Goal: Check status: Check status

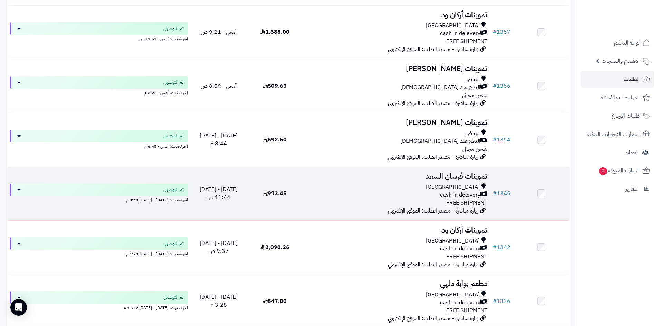
scroll to position [380, 0]
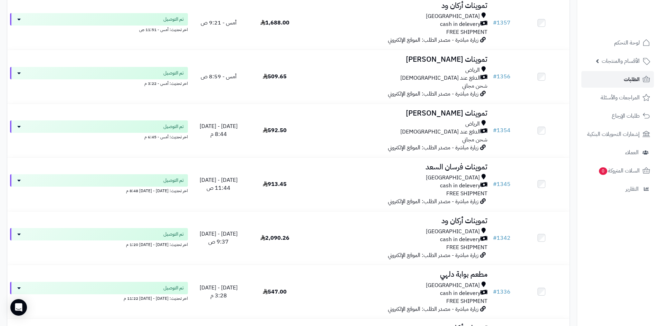
click at [632, 74] on link "الطلبات" at bounding box center [617, 79] width 73 height 17
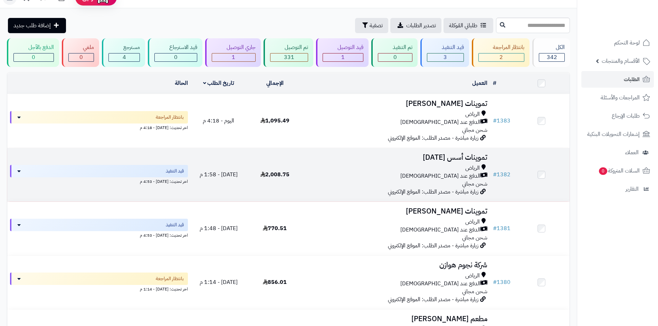
scroll to position [35, 0]
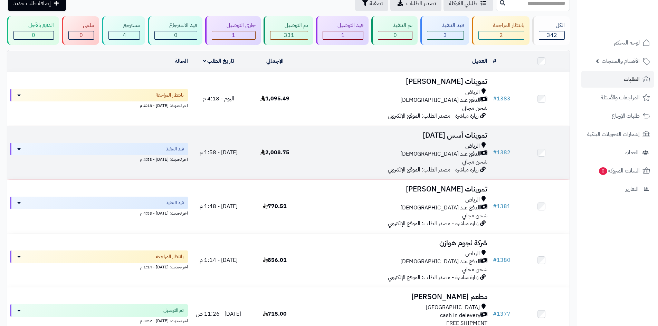
click at [337, 138] on td "تموينات أسس اليوم الرياض الدفع عند الاستلام شحن مجاني زيارة مباشرة - مصدر الطلب…" at bounding box center [396, 153] width 187 height 54
click at [312, 141] on td "تموينات أسس اليوم الرياض الدفع عند الاستلام شحن مجاني زيارة مباشرة - مصدر الطلب…" at bounding box center [396, 153] width 187 height 54
click at [207, 141] on td "[DATE] - 1:58 م" at bounding box center [219, 153] width 56 height 54
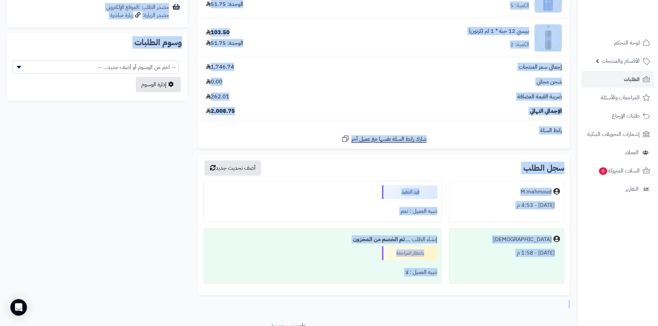
scroll to position [369, 0]
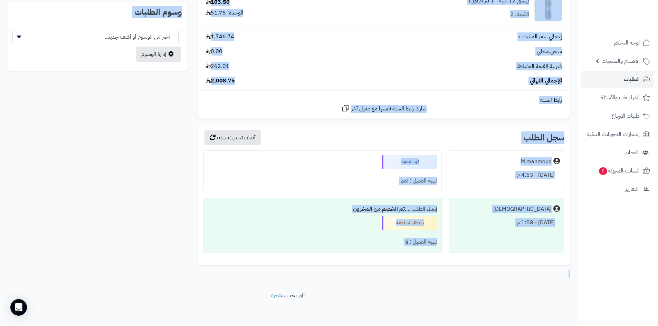
drag, startPoint x: 193, startPoint y: 82, endPoint x: 231, endPoint y: 158, distance: 85.0
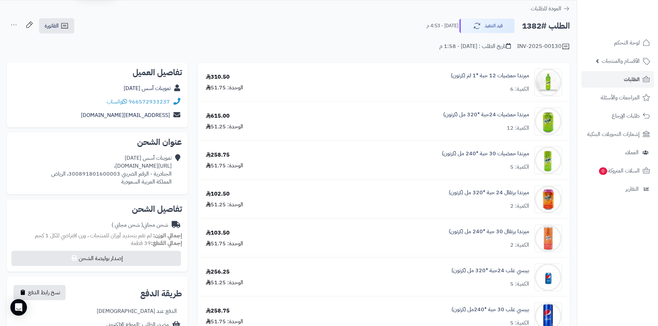
scroll to position [0, 0]
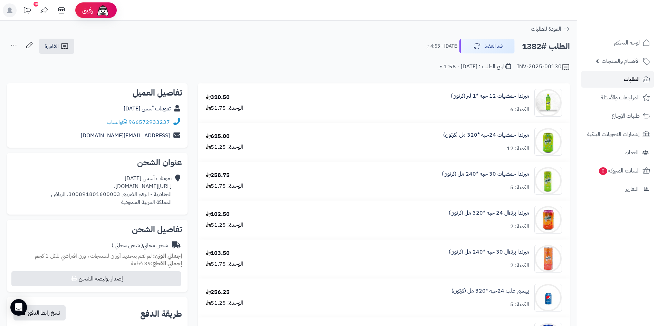
click at [612, 83] on link "الطلبات" at bounding box center [617, 79] width 73 height 17
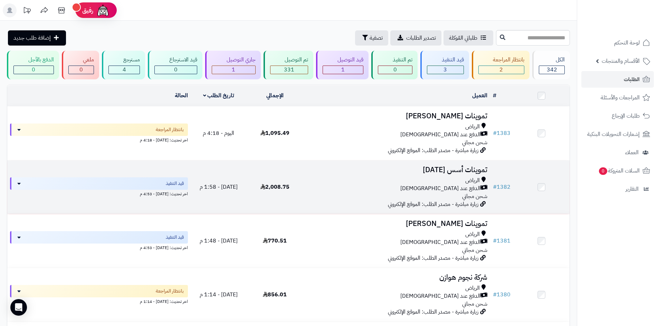
click at [313, 192] on div "الرياض الدفع عند الاستلام شحن مجاني" at bounding box center [397, 189] width 182 height 24
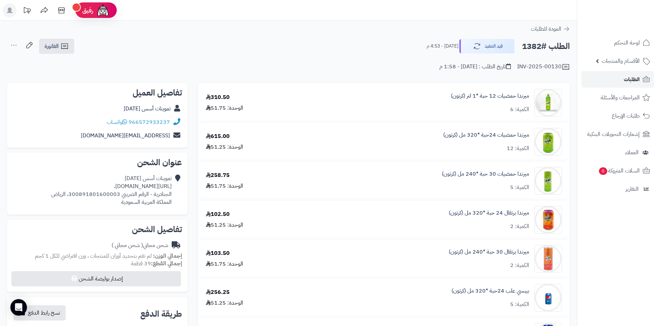
click at [582, 82] on link "الطلبات" at bounding box center [617, 79] width 73 height 17
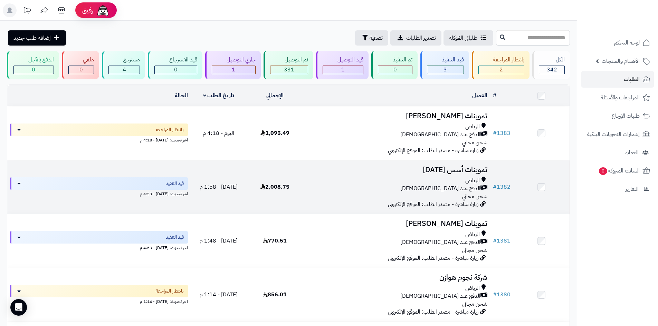
click at [345, 187] on div "الدفع عند [DEMOGRAPHIC_DATA]" at bounding box center [397, 189] width 182 height 8
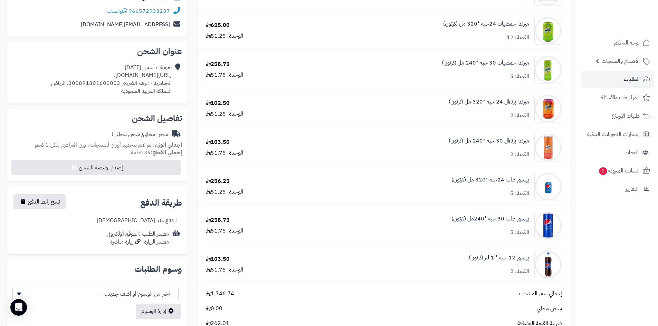
scroll to position [369, 0]
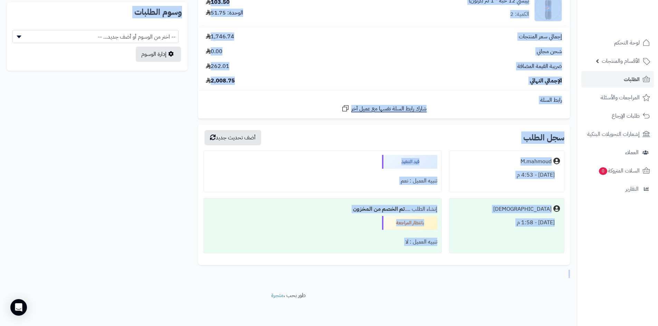
drag, startPoint x: 194, startPoint y: 81, endPoint x: 542, endPoint y: 271, distance: 396.4
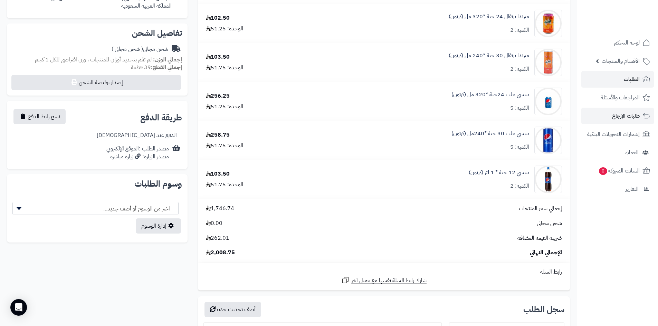
scroll to position [196, 0]
click at [627, 84] on span "الطلبات" at bounding box center [632, 80] width 16 height 10
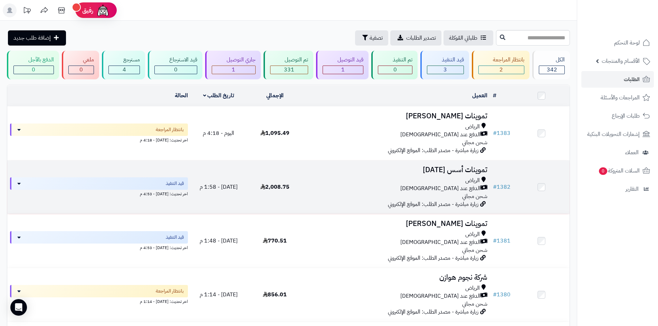
click at [306, 182] on div "الرياض" at bounding box center [397, 181] width 182 height 8
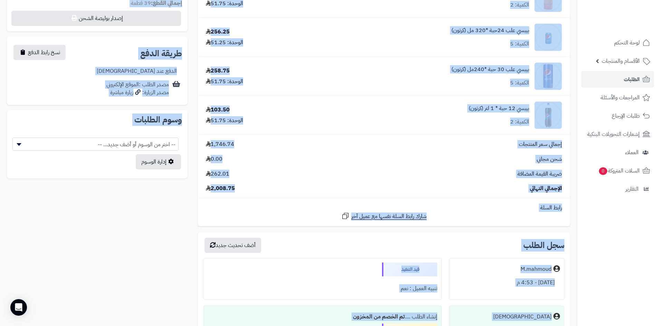
scroll to position [369, 0]
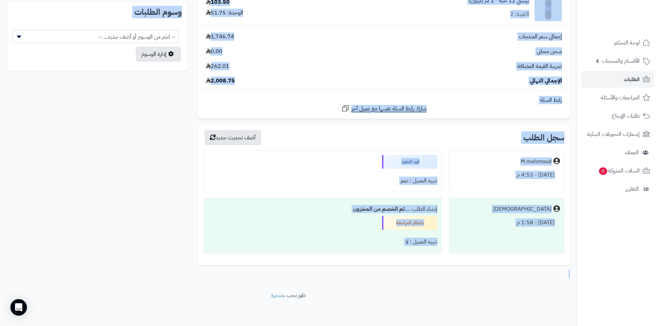
drag, startPoint x: 193, startPoint y: 85, endPoint x: 358, endPoint y: 186, distance: 193.2
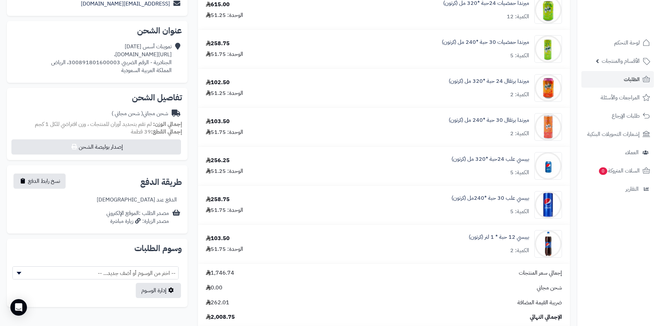
scroll to position [0, 0]
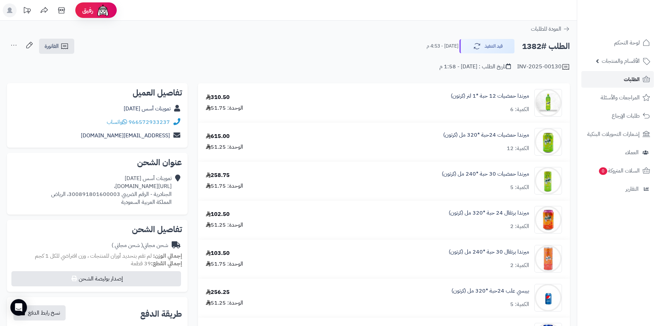
click at [641, 84] on link "الطلبات" at bounding box center [617, 79] width 73 height 17
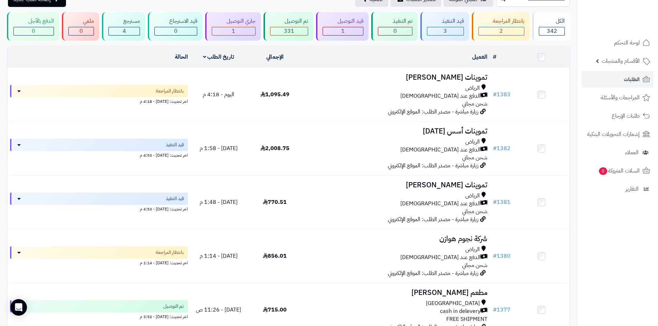
scroll to position [35, 0]
